Goal: Find specific page/section: Find specific page/section

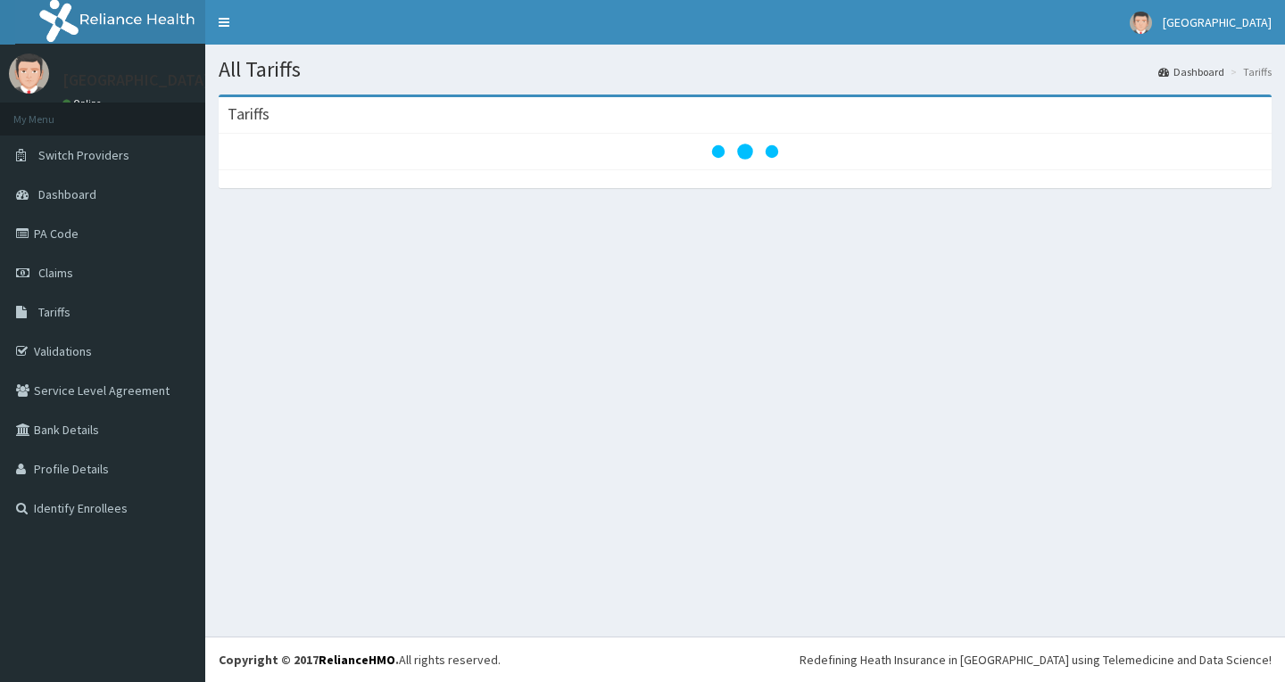
click at [103, 237] on link "PA Code" at bounding box center [102, 233] width 205 height 39
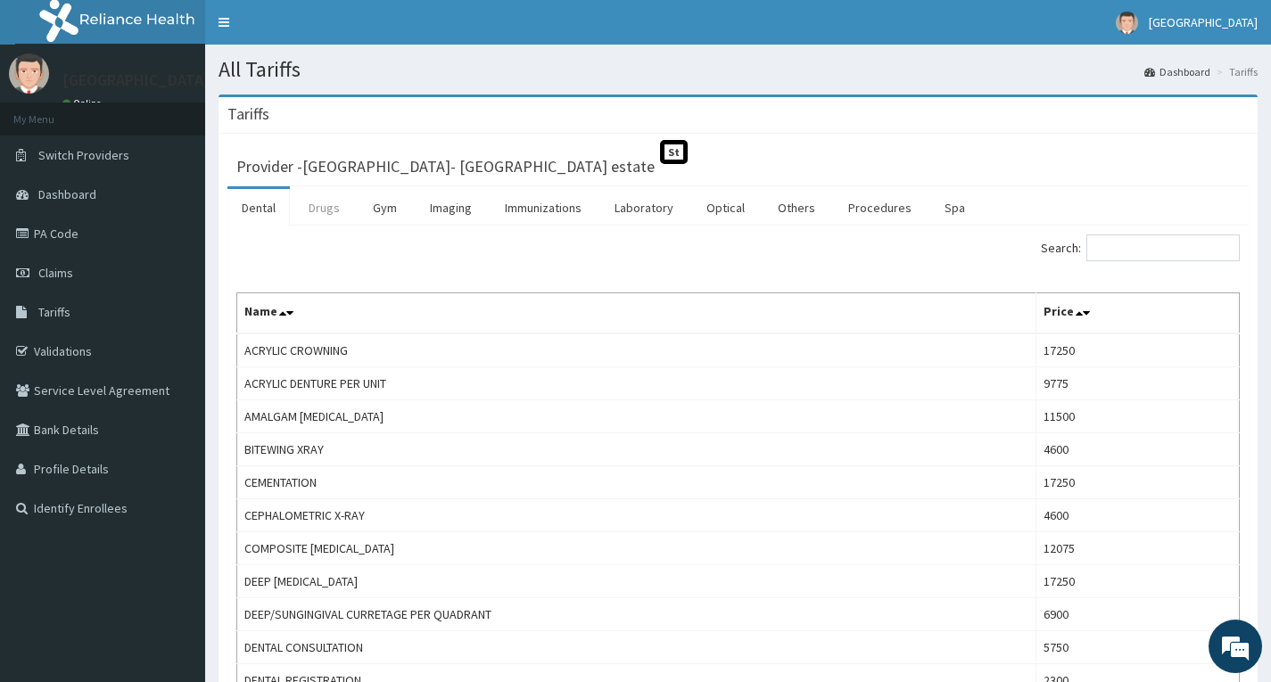
click at [322, 206] on link "Drugs" at bounding box center [324, 207] width 60 height 37
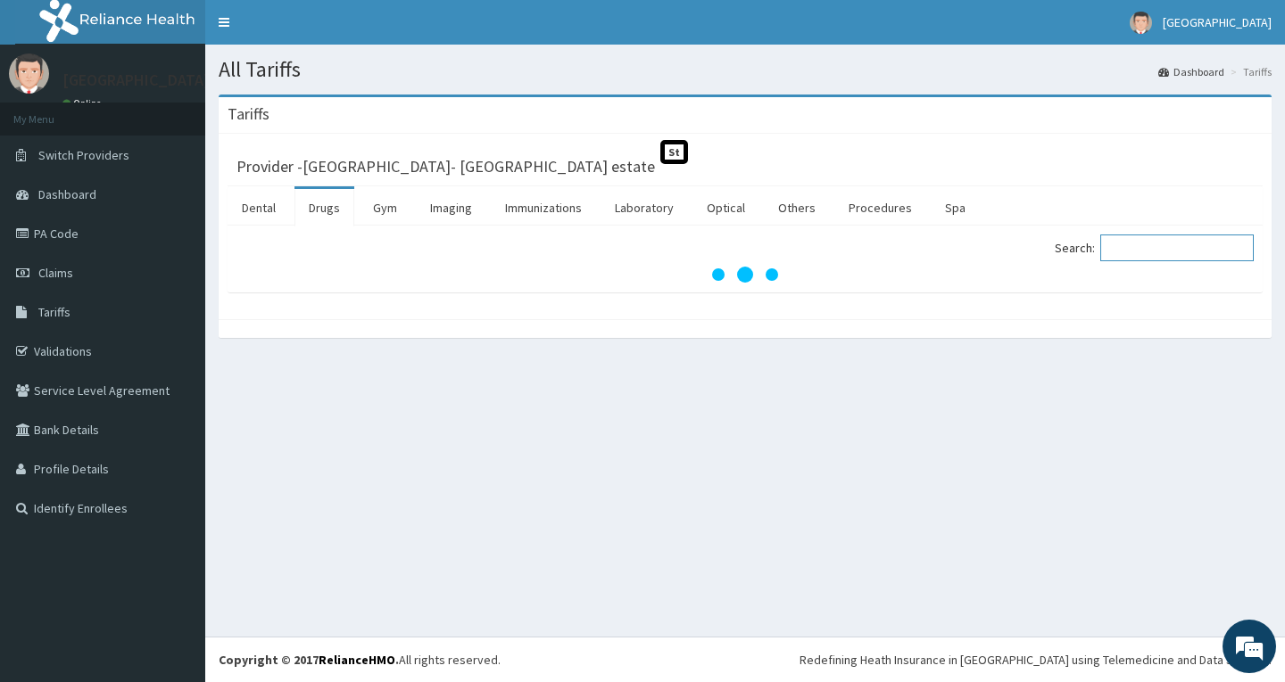
click at [1161, 248] on input "Search:" at bounding box center [1176, 248] width 153 height 27
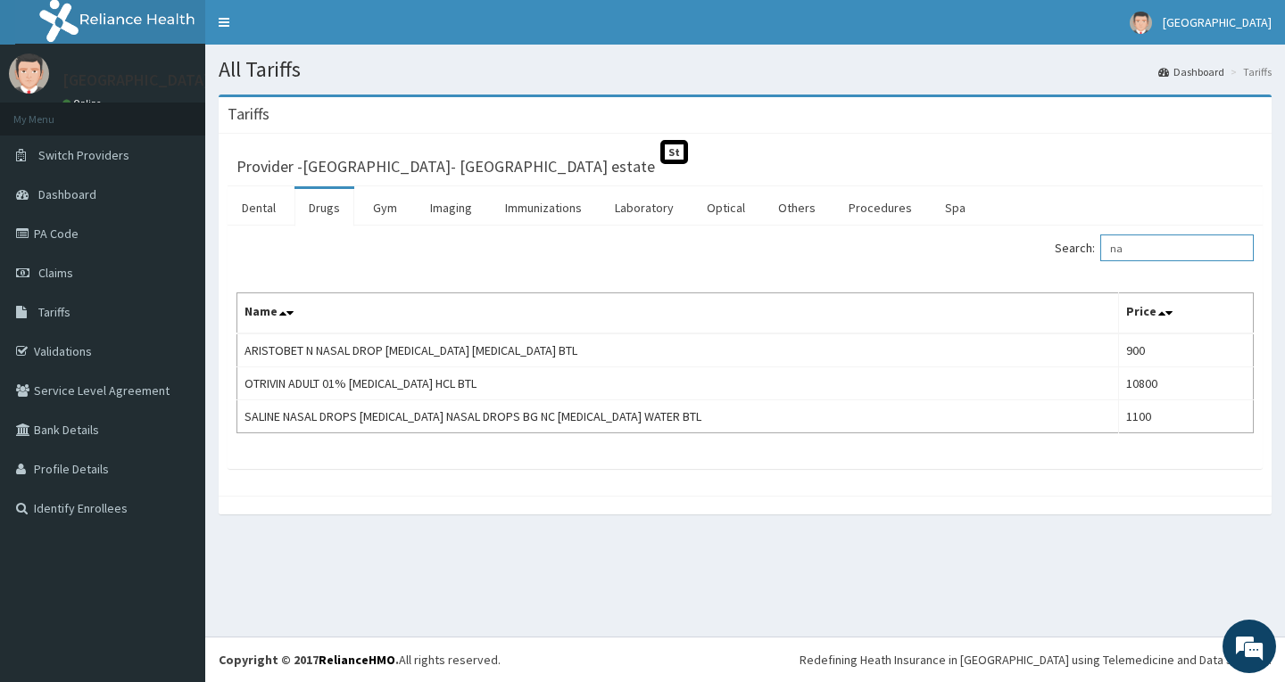
type input "n"
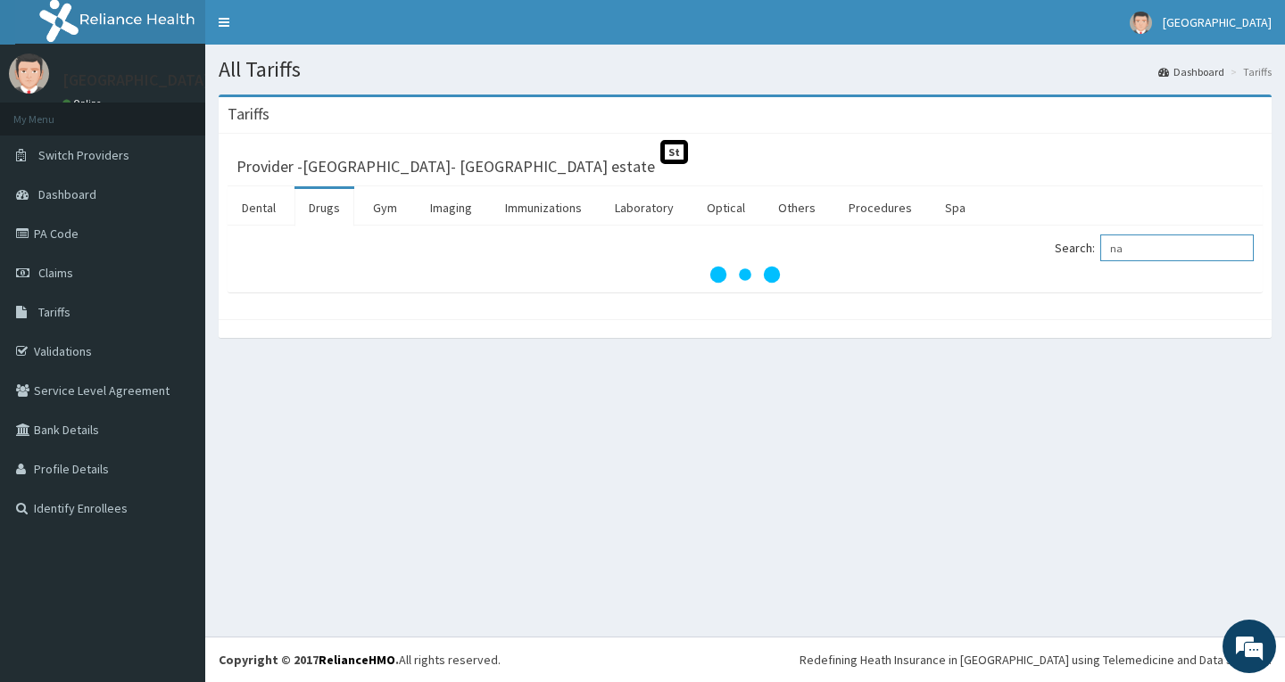
type input "n"
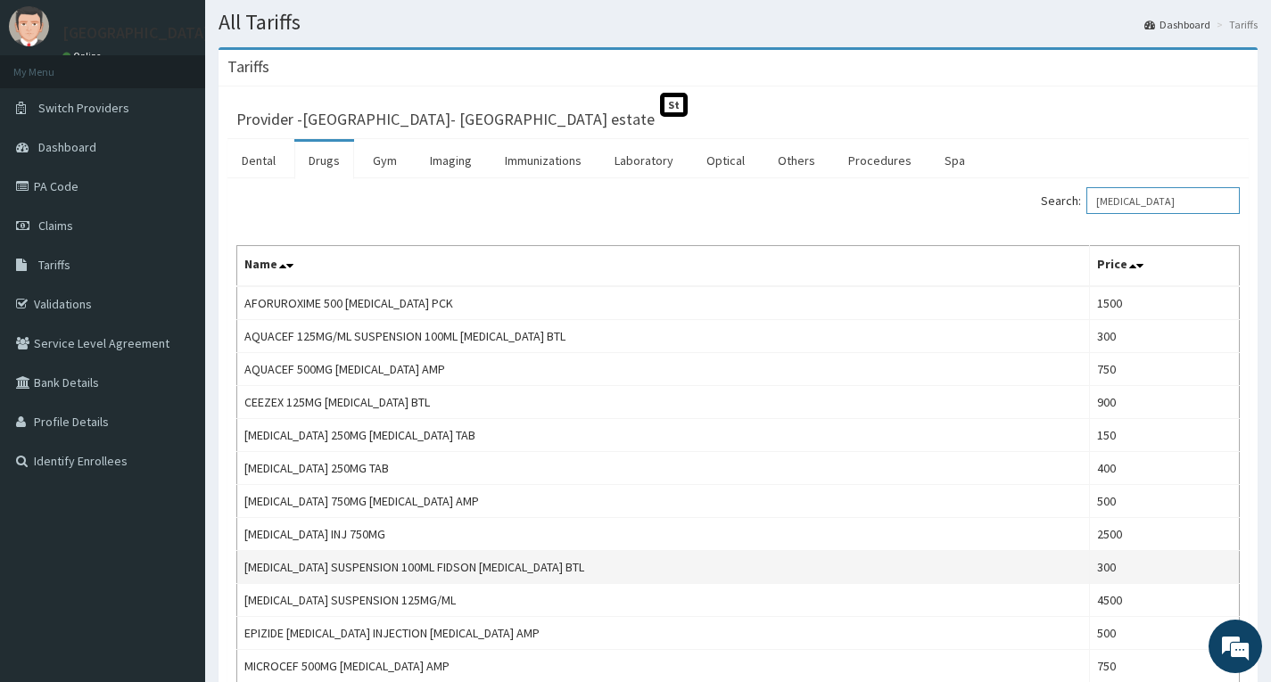
scroll to position [89, 0]
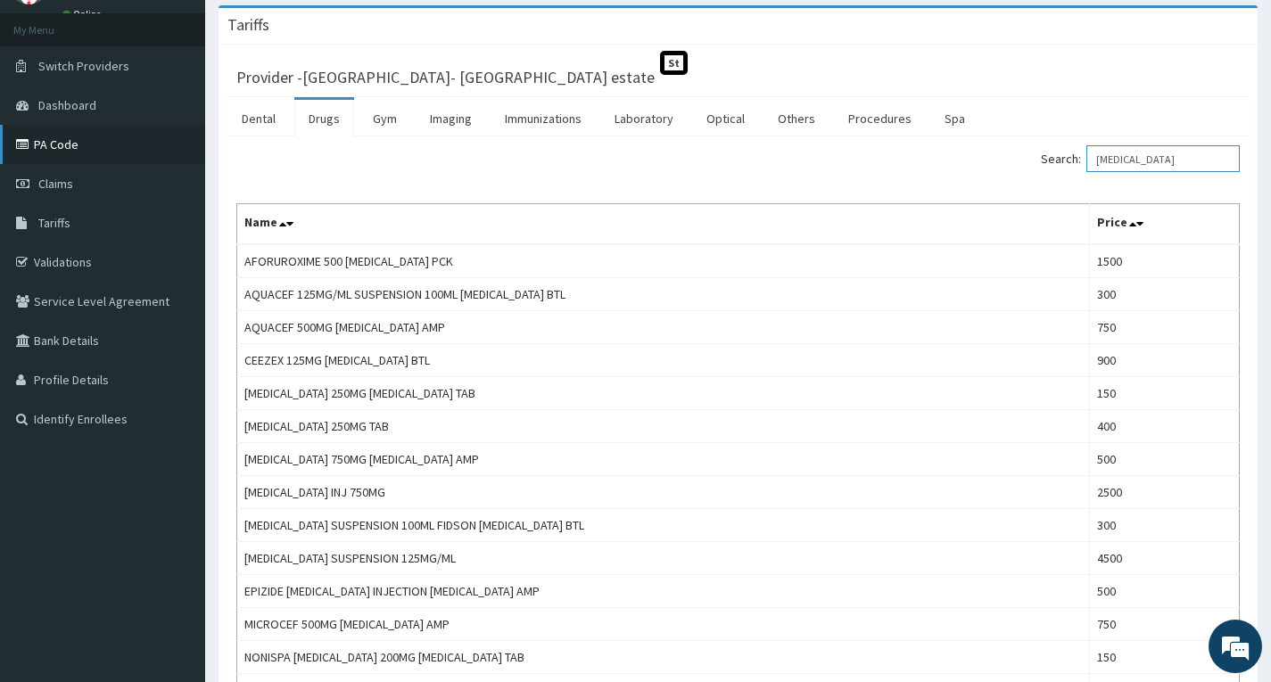
type input "[MEDICAL_DATA]"
click at [50, 152] on link "PA Code" at bounding box center [102, 144] width 205 height 39
